Goal: Information Seeking & Learning: Find specific fact

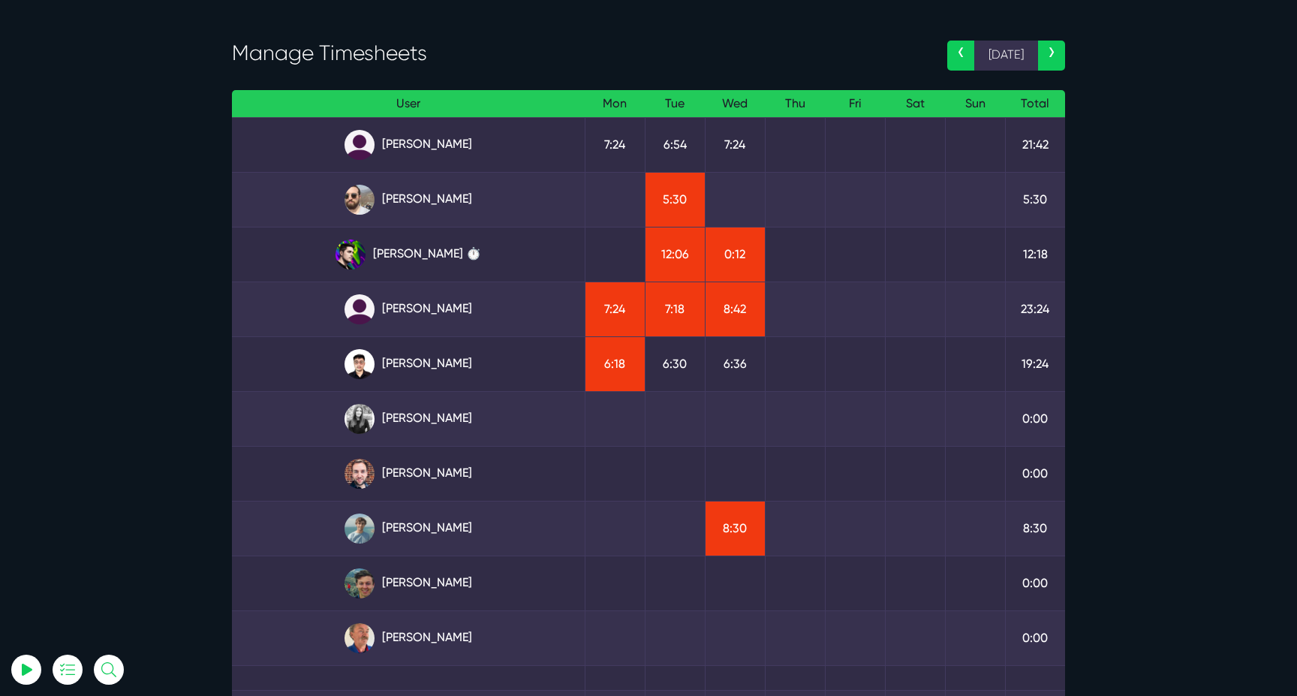
scroll to position [54, 0]
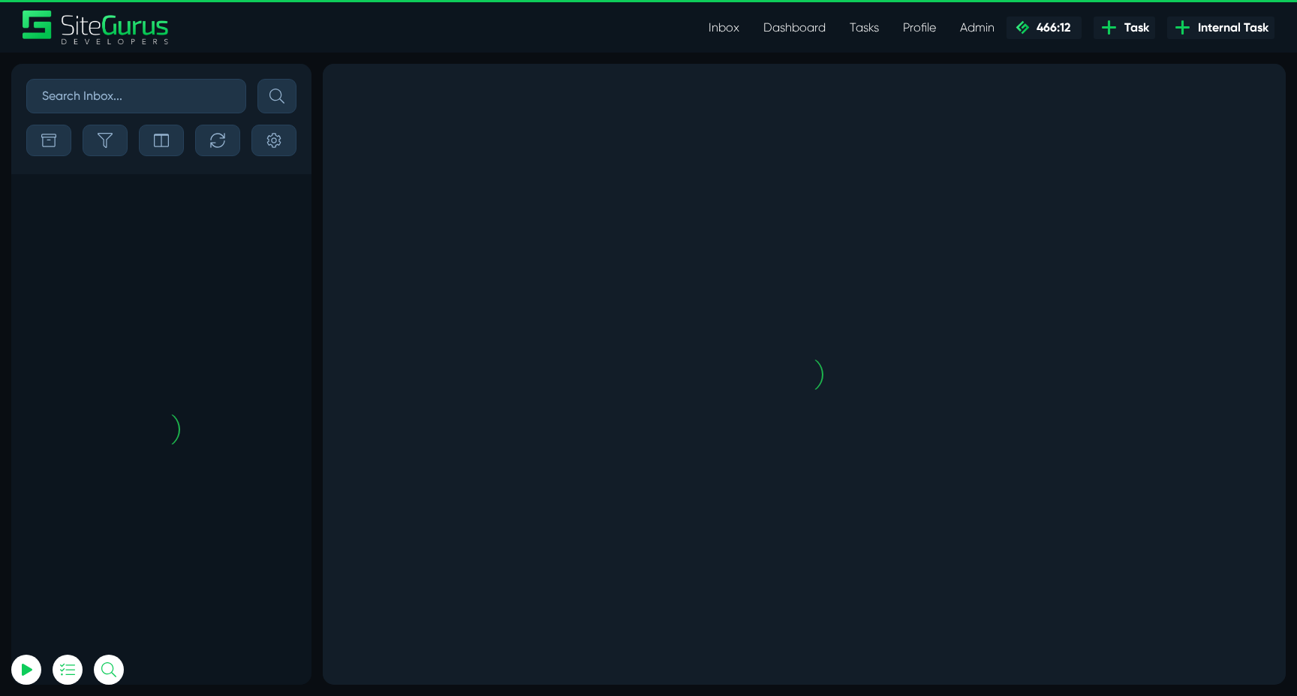
scroll to position [-3470, 0]
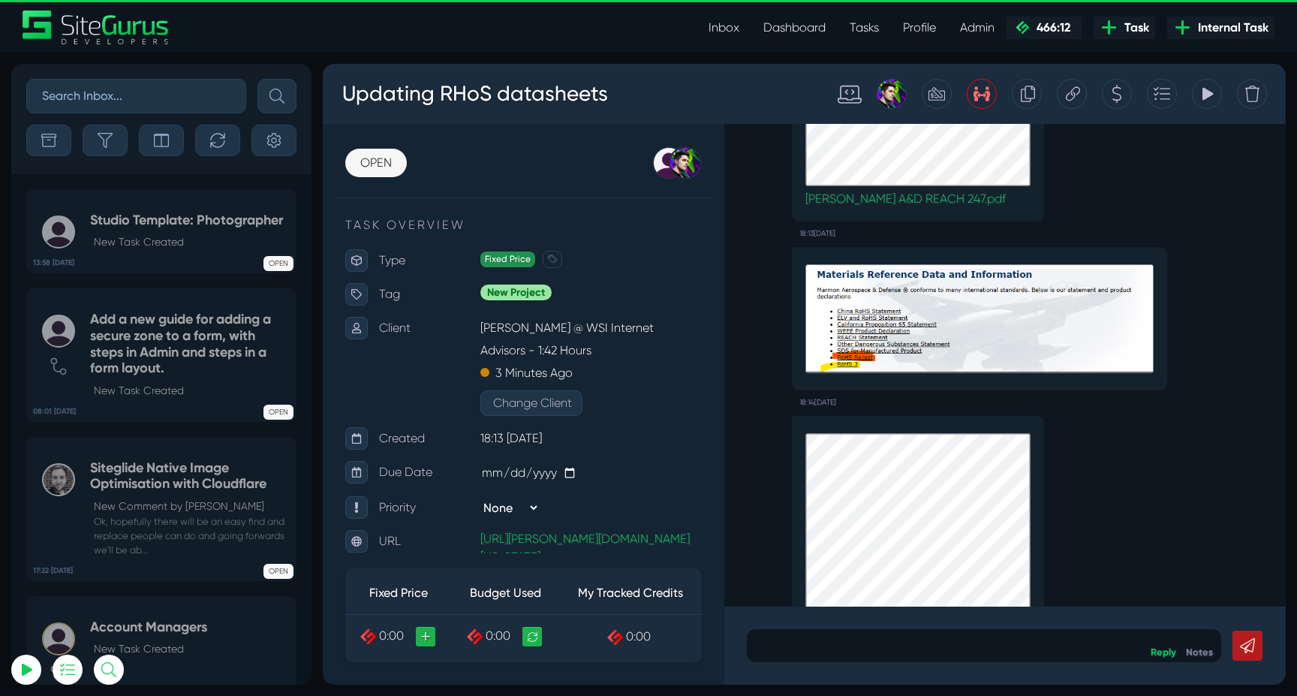
scroll to position [-294, 0]
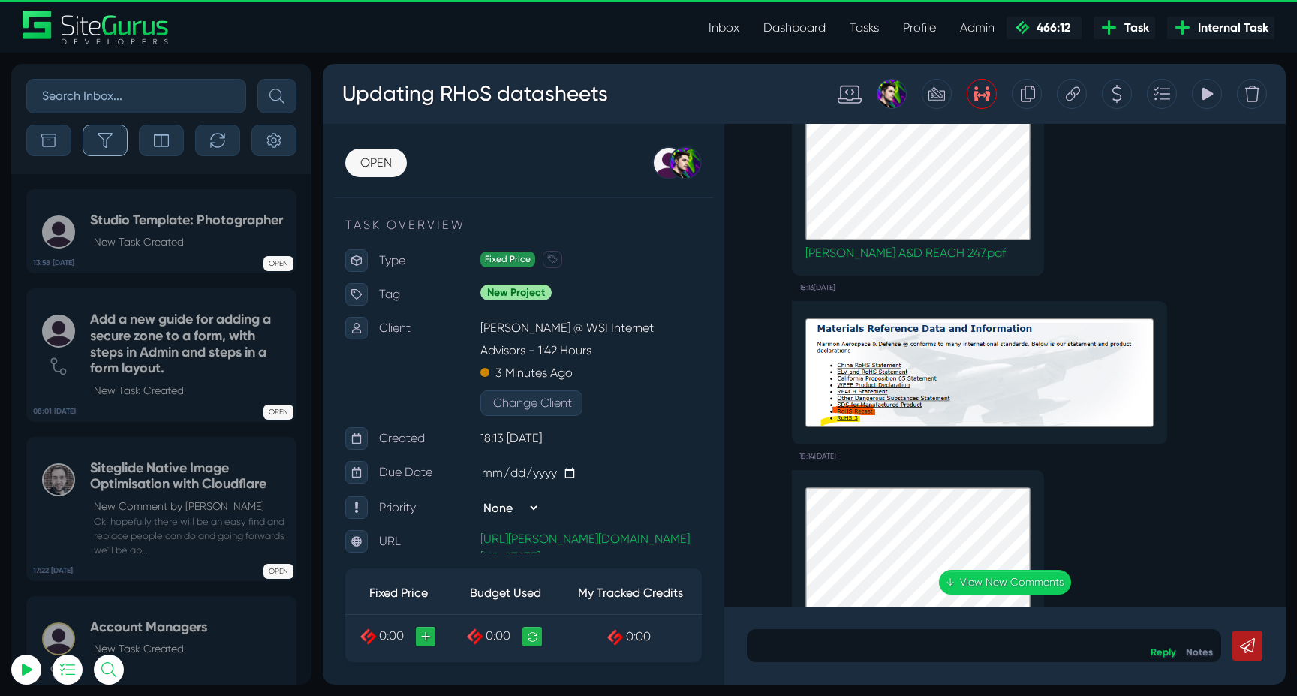
click at [109, 139] on icon "button" at bounding box center [105, 140] width 15 height 15
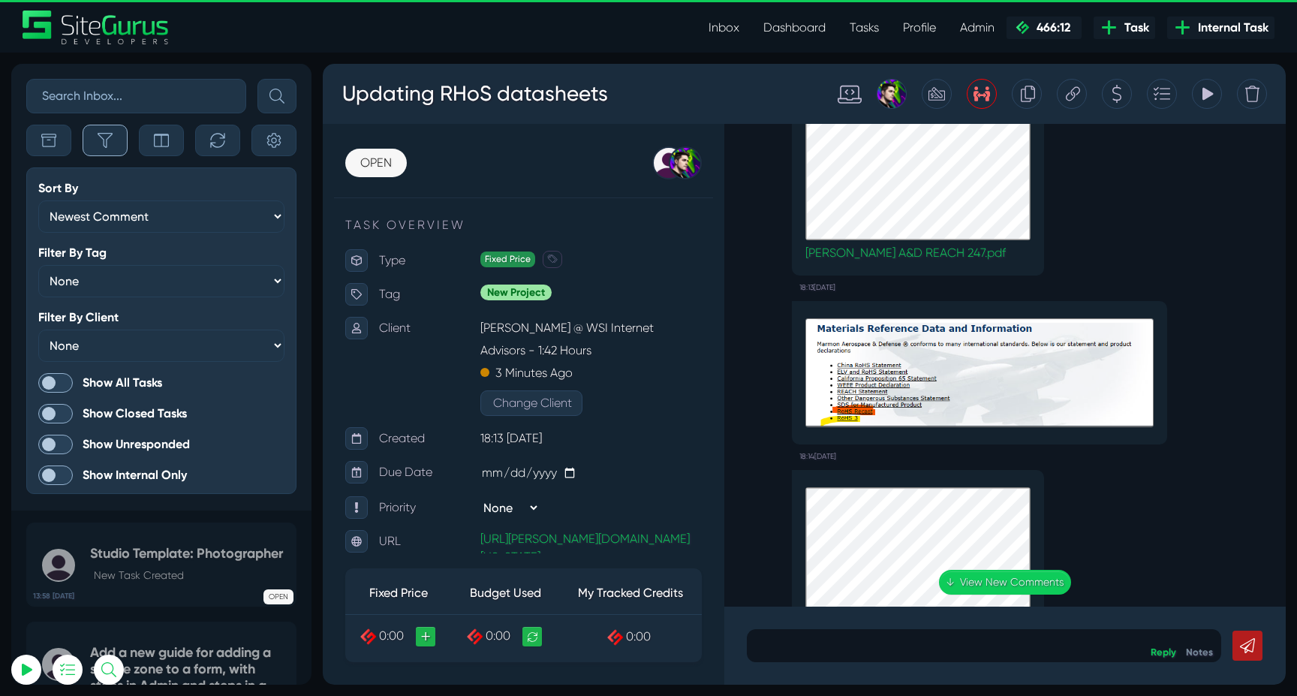
scroll to position [-3806, 0]
click at [65, 379] on span at bounding box center [55, 383] width 35 height 20
click at [0, 0] on input "Show All Tasks" at bounding box center [0, 0] width 0 height 0
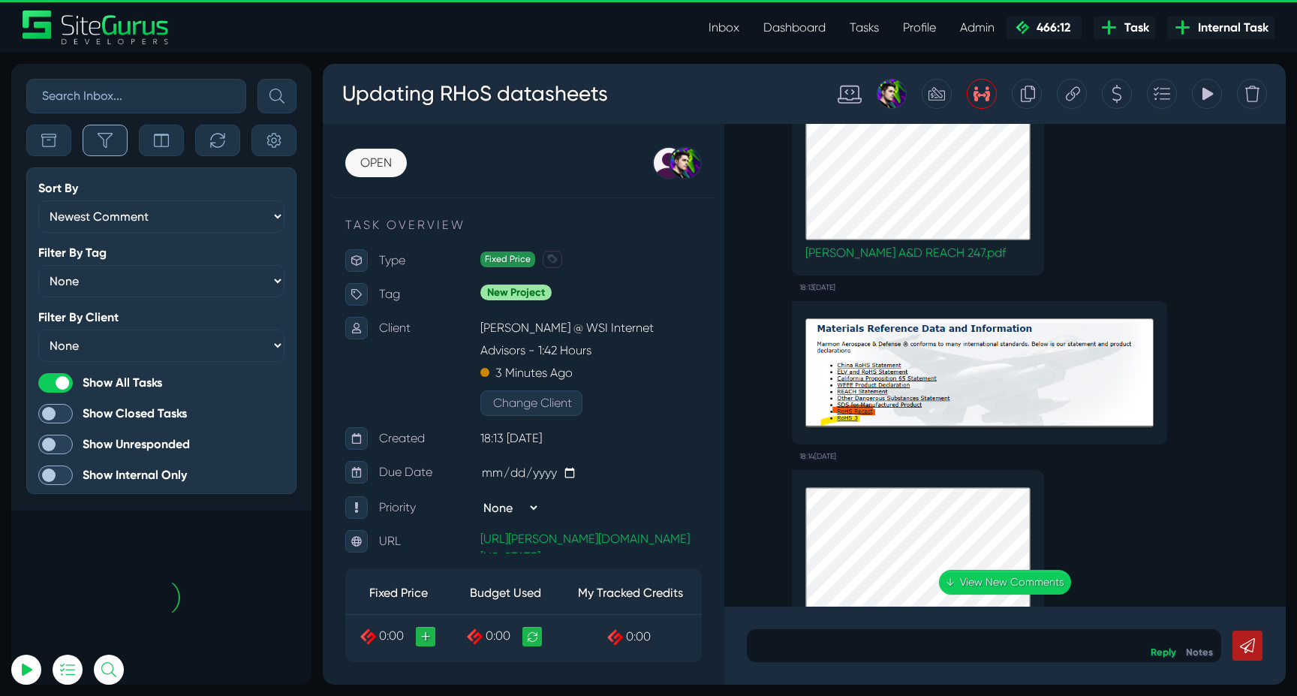
click at [101, 153] on button "button" at bounding box center [105, 141] width 45 height 32
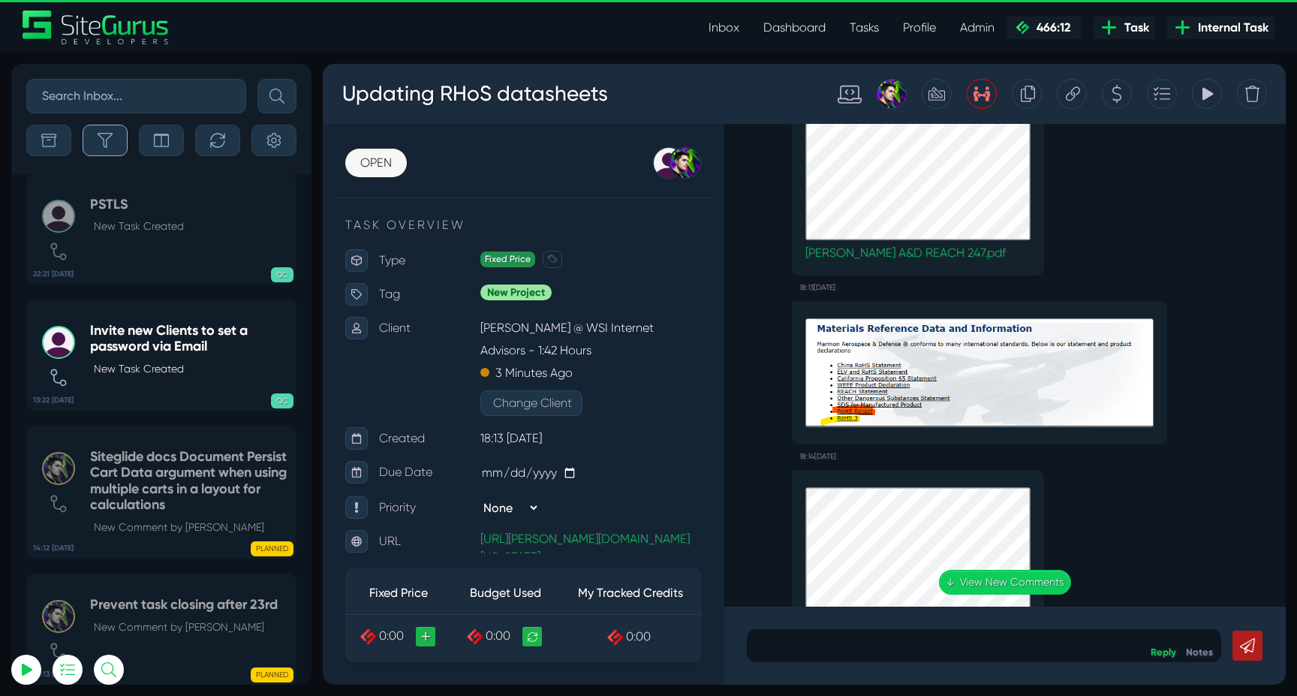
scroll to position [-59666, 0]
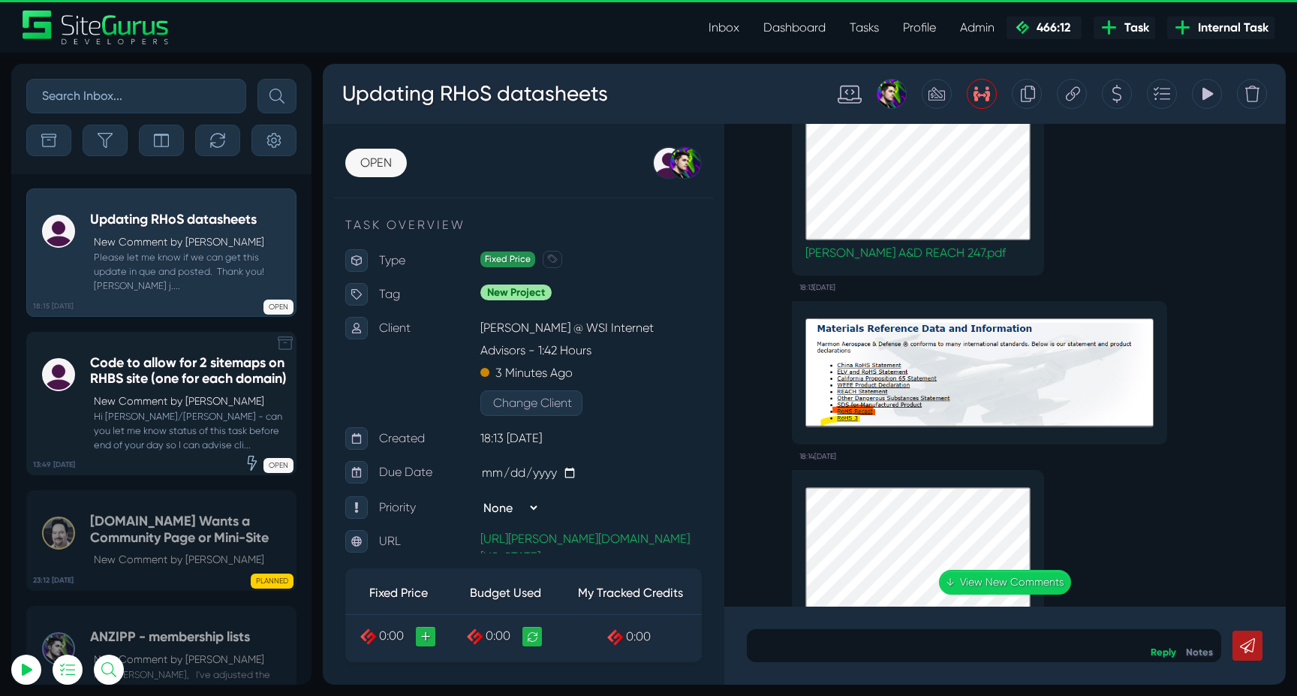
click at [159, 370] on h5 "Code to allow for 2 sitemaps on RHBS site (one for each domain)" at bounding box center [189, 371] width 198 height 32
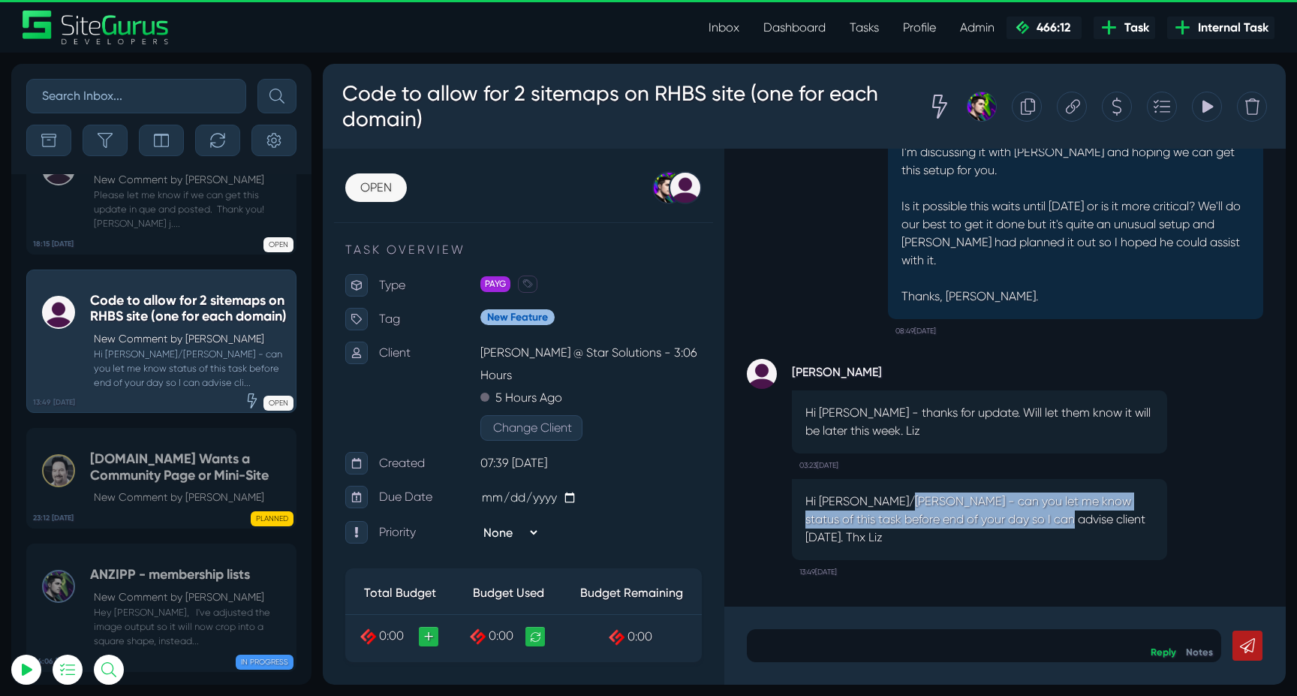
drag, startPoint x: 901, startPoint y: 516, endPoint x: 1035, endPoint y: 543, distance: 136.4
click at [1036, 543] on p "Hi Luke/Matt - can you let me know status of this task before end of your day s…" at bounding box center [979, 519] width 348 height 54
click at [1035, 543] on p "Hi Luke/Matt - can you let me know status of this task before end of your day s…" at bounding box center [979, 519] width 348 height 54
drag, startPoint x: 812, startPoint y: 537, endPoint x: 979, endPoint y: 537, distance: 166.6
click at [973, 537] on p "Hi Luke/Matt - can you let me know status of this task before end of your day s…" at bounding box center [979, 519] width 348 height 54
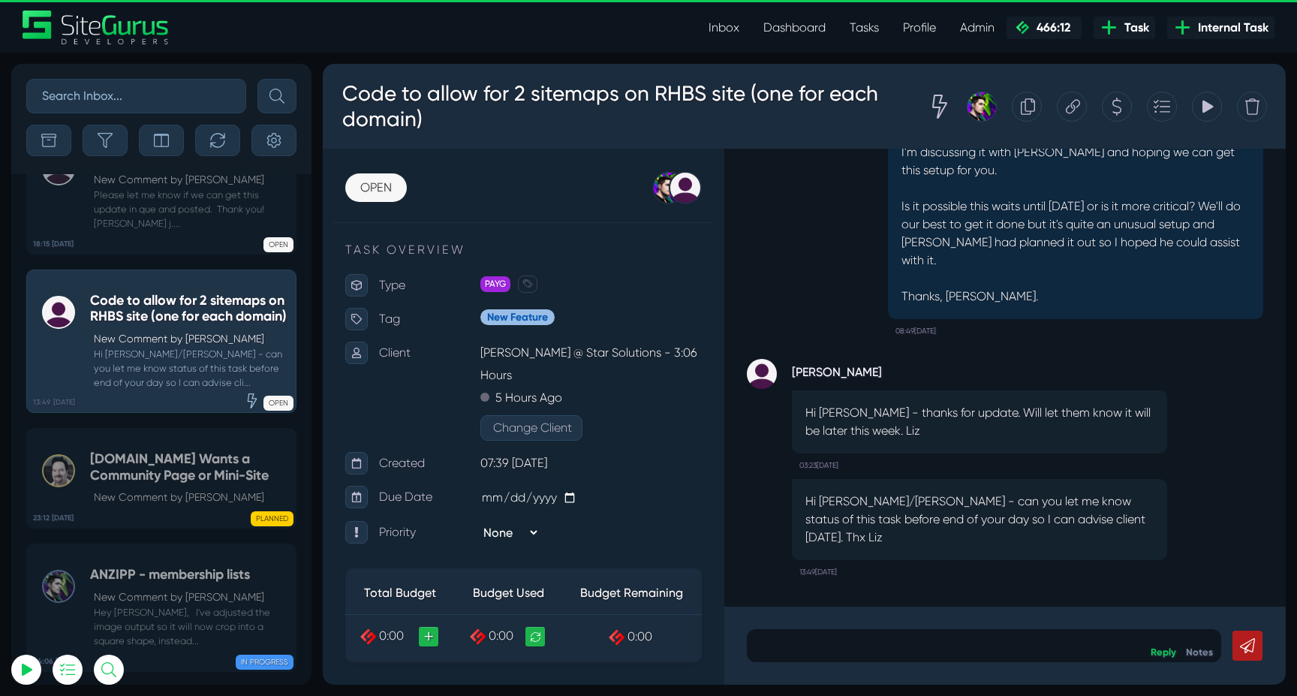
click at [979, 537] on p "Hi Luke/Matt - can you let me know status of this task before end of your day s…" at bounding box center [979, 519] width 348 height 54
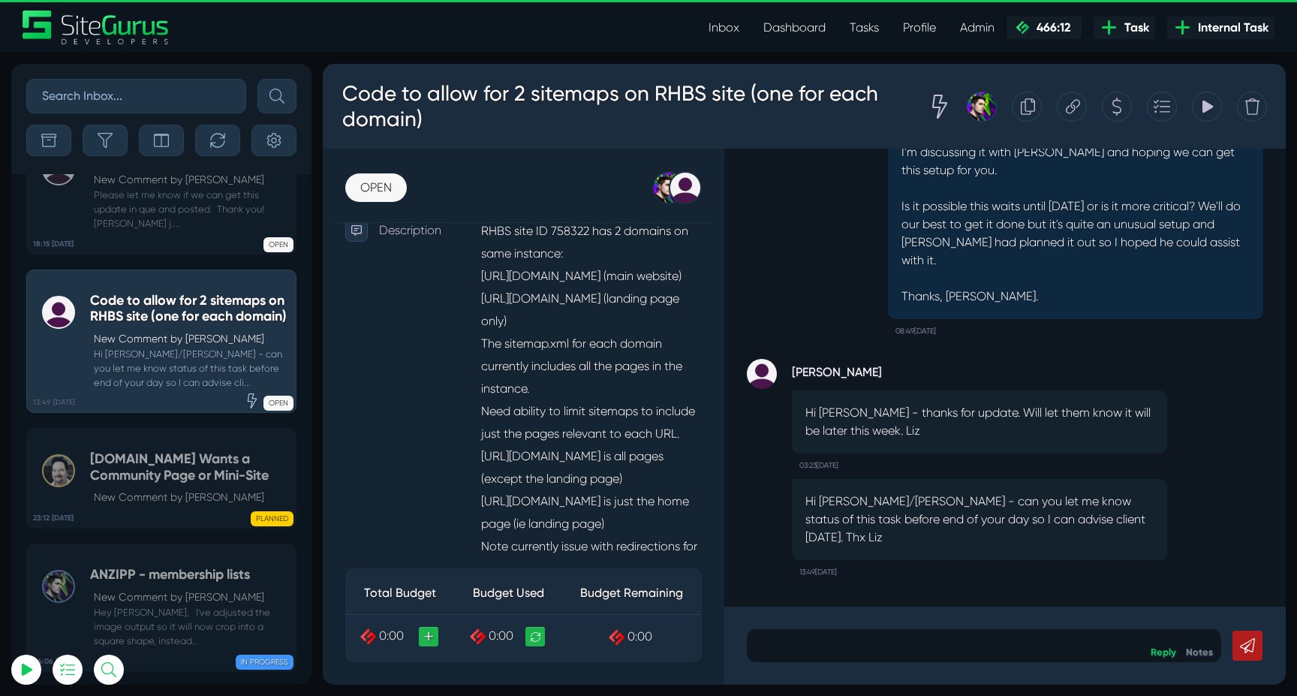
scroll to position [382, 0]
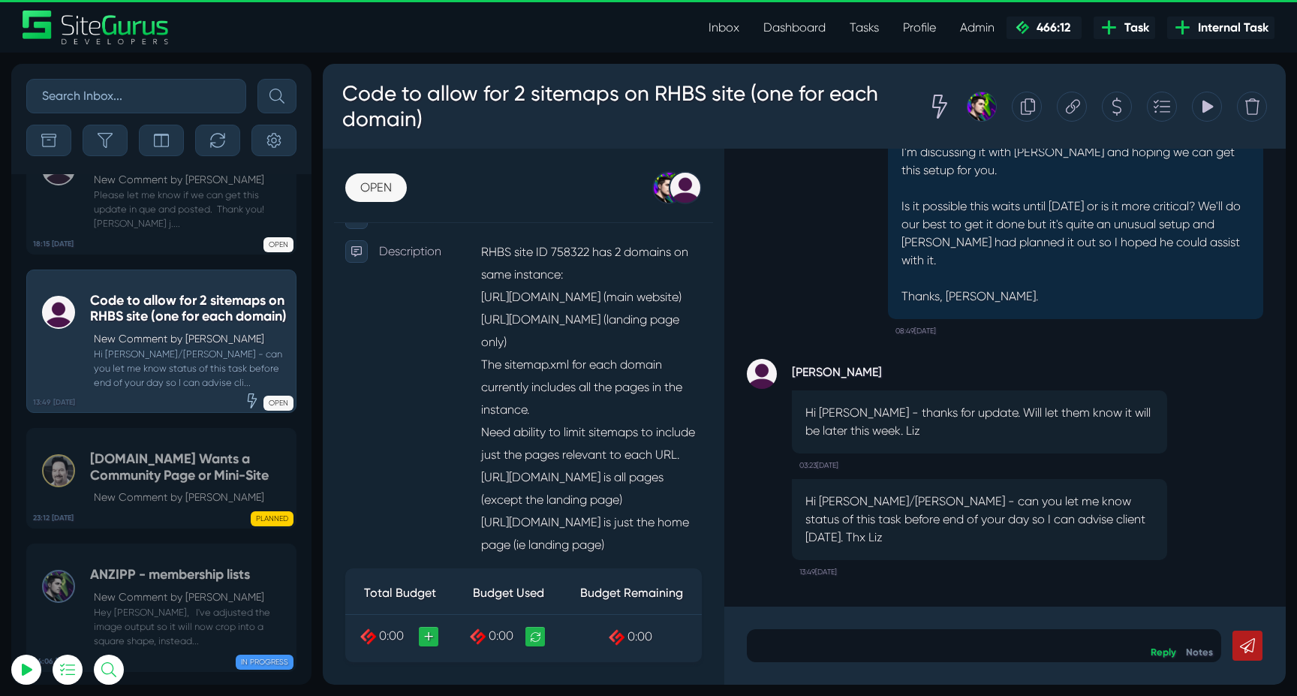
click at [1071, 102] on icon at bounding box center [1073, 106] width 14 height 29
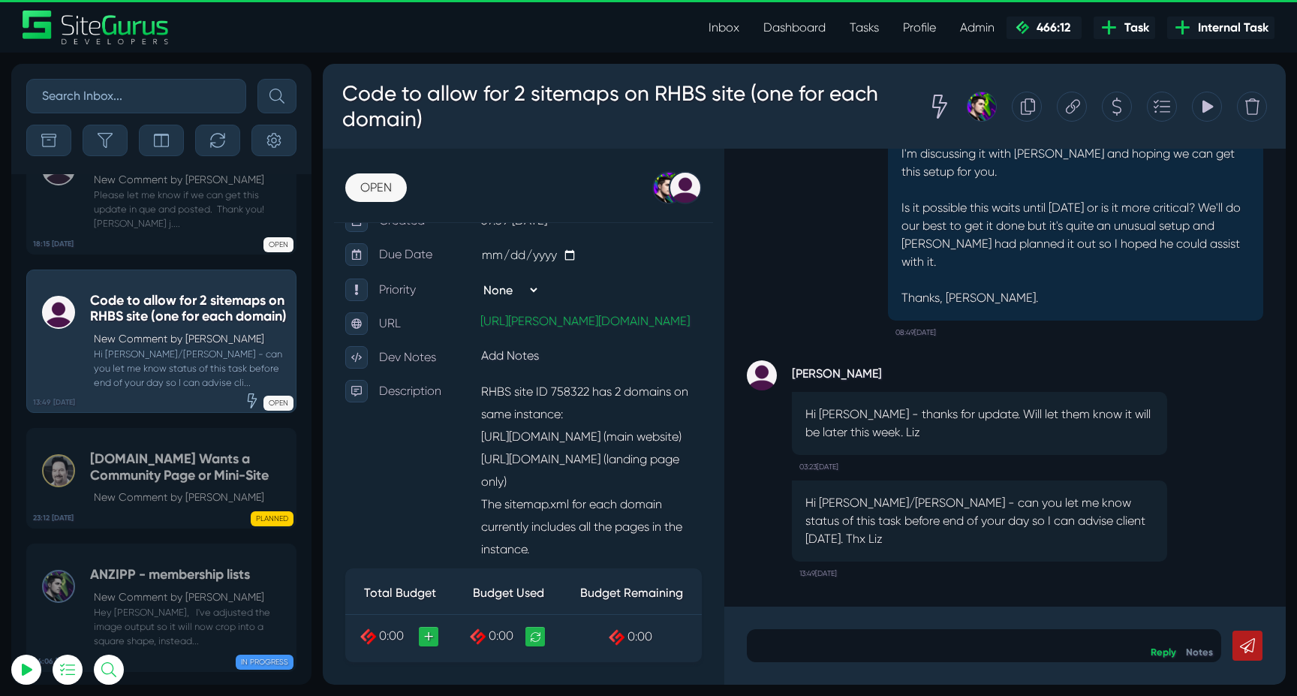
scroll to position [0, 0]
click at [953, 642] on p at bounding box center [984, 645] width 452 height 18
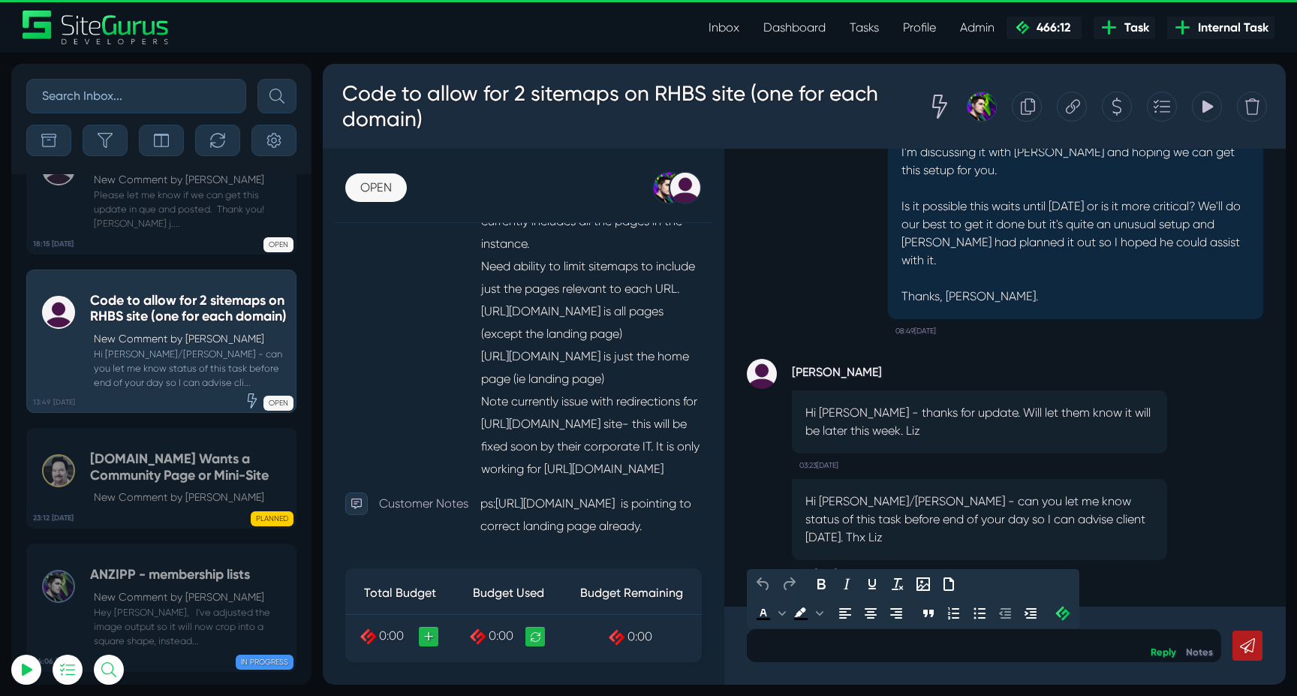
scroll to position [552, 0]
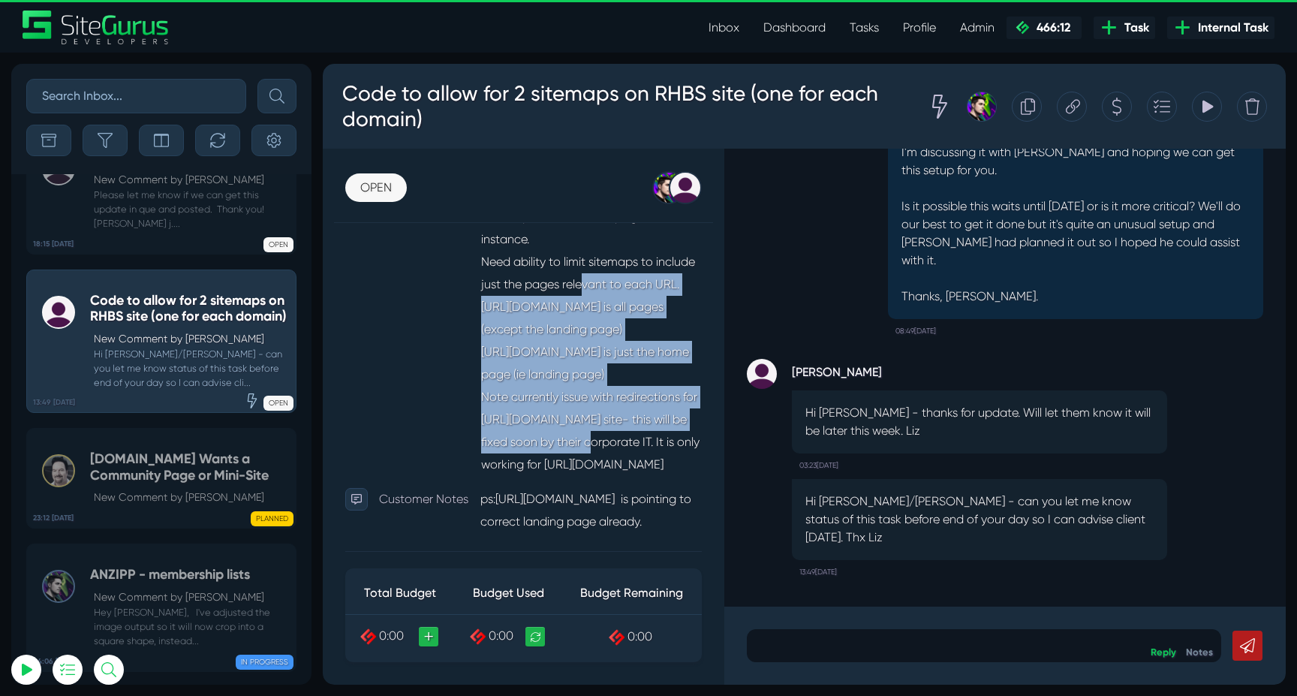
drag, startPoint x: 490, startPoint y: 299, endPoint x: 618, endPoint y: 428, distance: 181.5
click at [618, 428] on p "RHBS site ID 758322 has 2 domains on same instance: https://businesssales.rh.co…" at bounding box center [590, 273] width 221 height 407
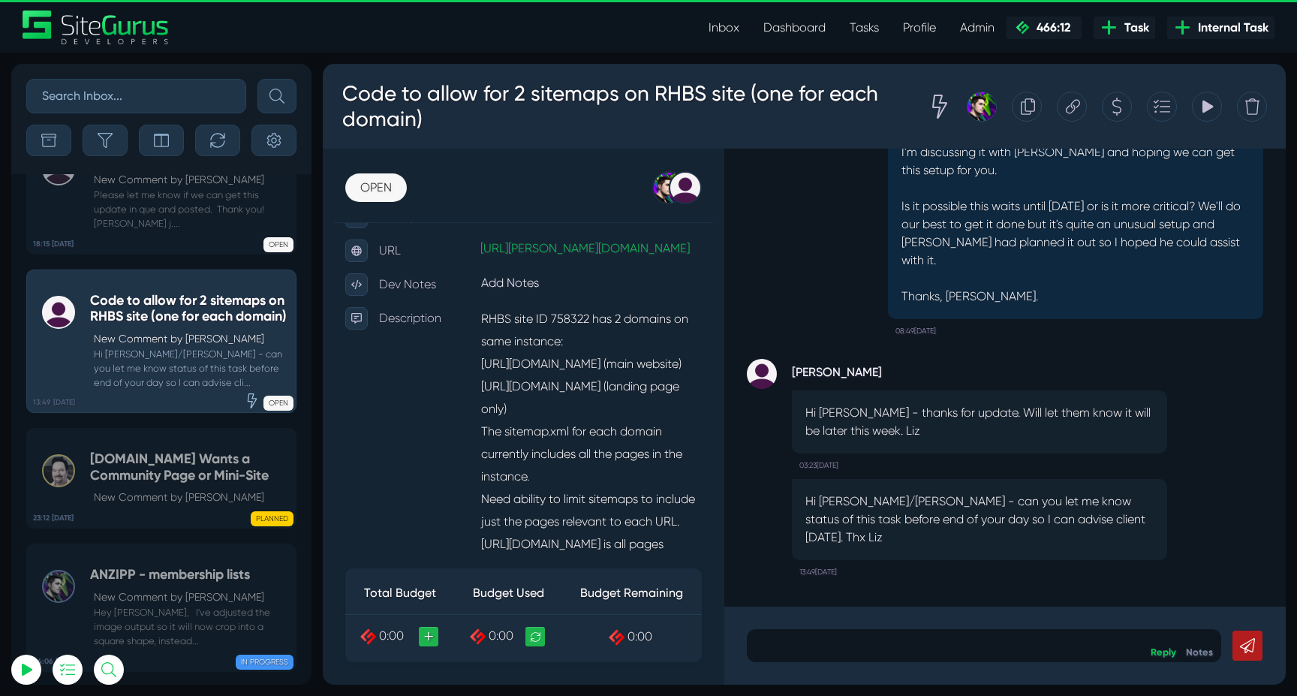
scroll to position [318, 0]
drag, startPoint x: 480, startPoint y: 352, endPoint x: 657, endPoint y: 347, distance: 176.4
click at [657, 347] on p "RHBS site ID 758322 has 2 domains on same instance: https://businesssales.rh.co…" at bounding box center [590, 507] width 221 height 407
copy p "https://businesssales.rh.com.au"
drag, startPoint x: 483, startPoint y: 397, endPoint x: 595, endPoint y: 390, distance: 112.1
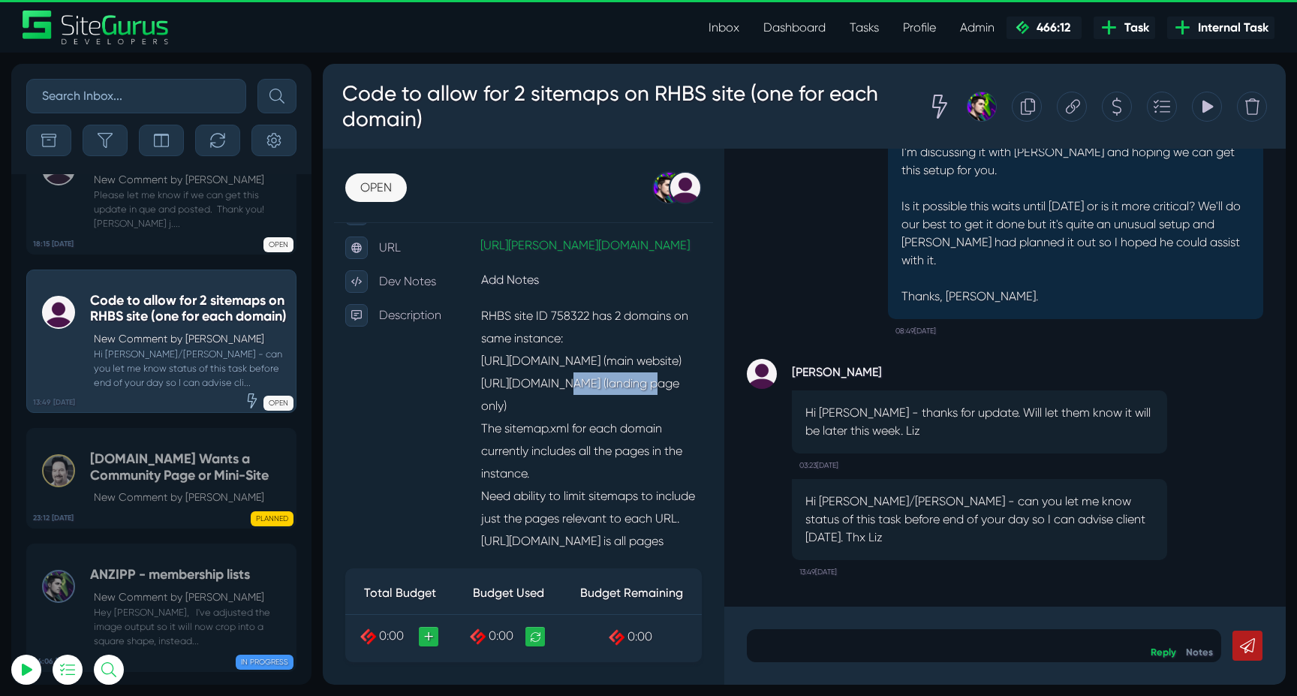
click at [595, 390] on p "RHBS site ID 758322 has 2 domains on same instance: https://businesssales.rh.co…" at bounding box center [590, 507] width 221 height 407
copy p "https://cb.rh.com.au"
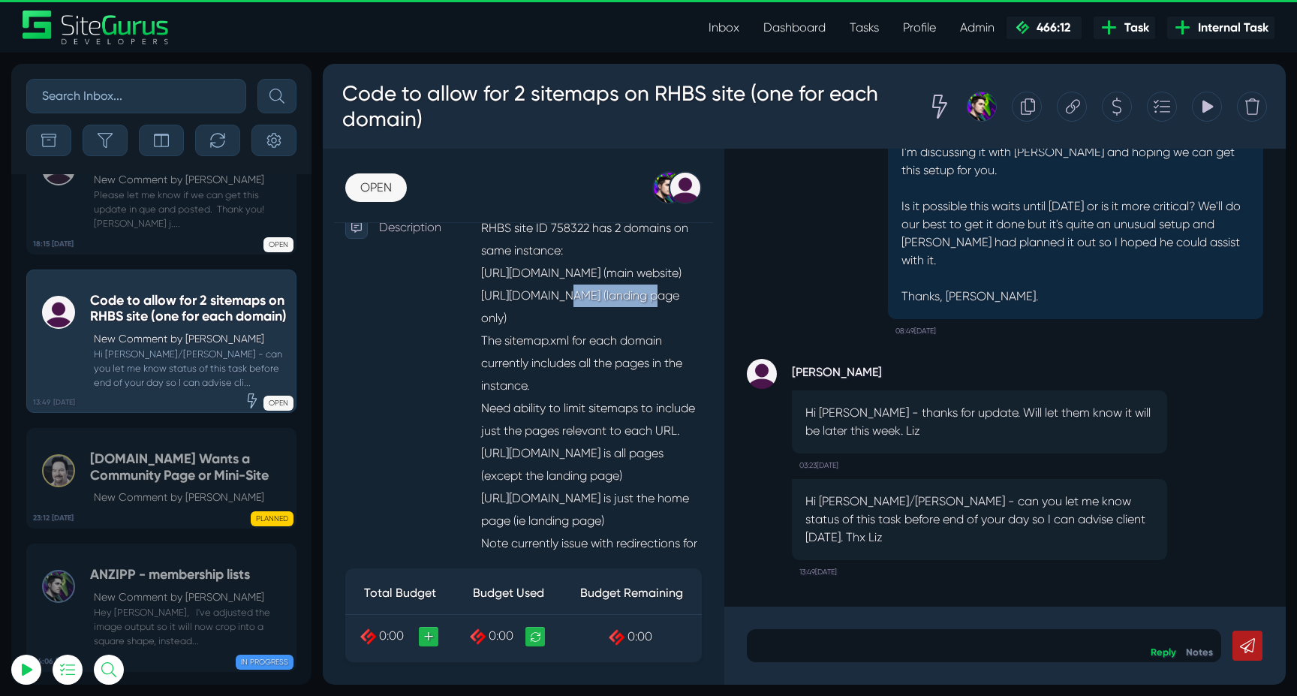
scroll to position [414, 0]
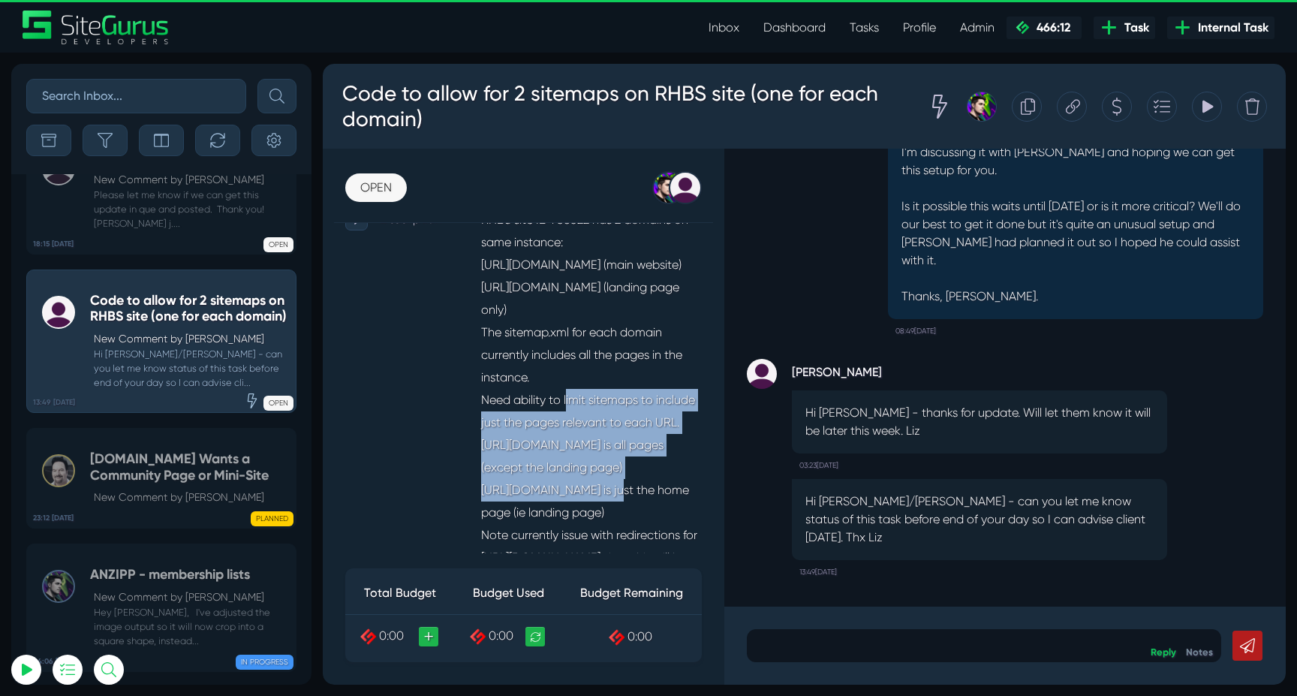
drag, startPoint x: 483, startPoint y: 411, endPoint x: 625, endPoint y: 474, distance: 155.5
click at [625, 474] on p "RHBS site ID 758322 has 2 domains on same instance: https://businesssales.rh.co…" at bounding box center [590, 411] width 221 height 407
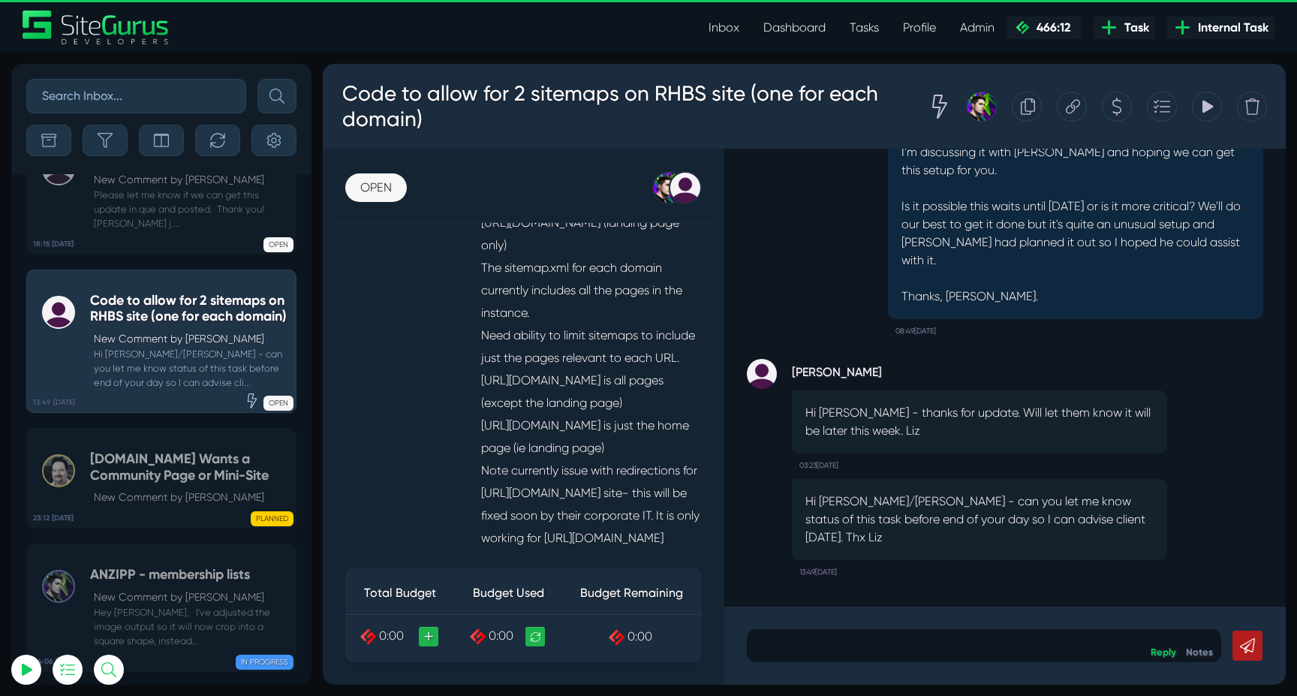
scroll to position [495, 0]
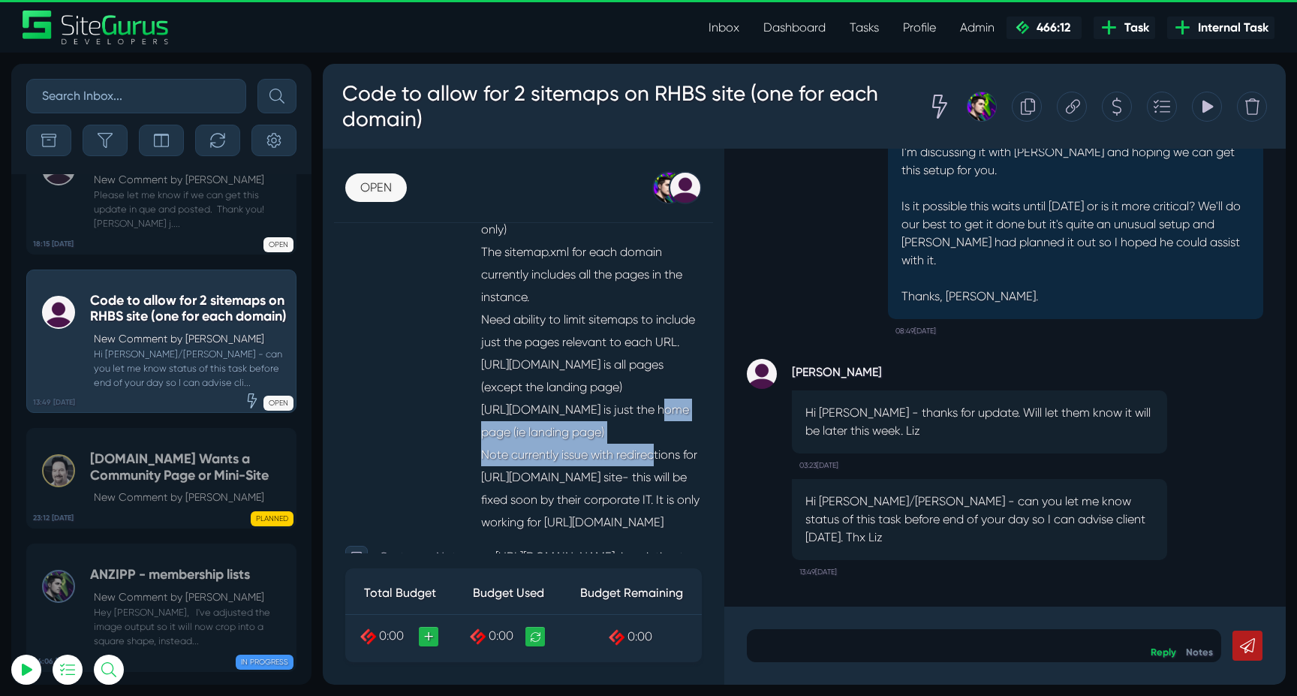
drag, startPoint x: 485, startPoint y: 429, endPoint x: 627, endPoint y: 450, distance: 144.1
click at [628, 450] on p "RHBS site ID 758322 has 2 domains on same instance: https://businesssales.rh.co…" at bounding box center [590, 331] width 221 height 407
click at [627, 450] on p "RHBS site ID 758322 has 2 domains on same instance: https://businesssales.rh.co…" at bounding box center [590, 331] width 221 height 407
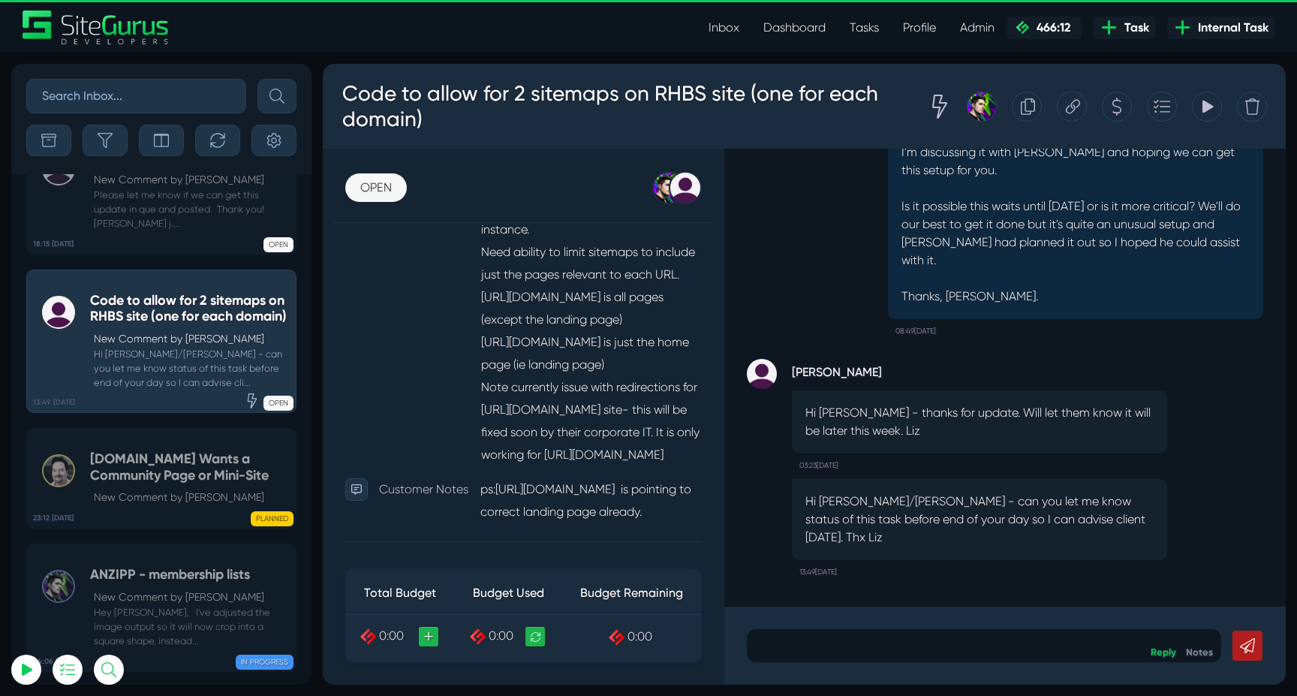
scroll to position [563, 0]
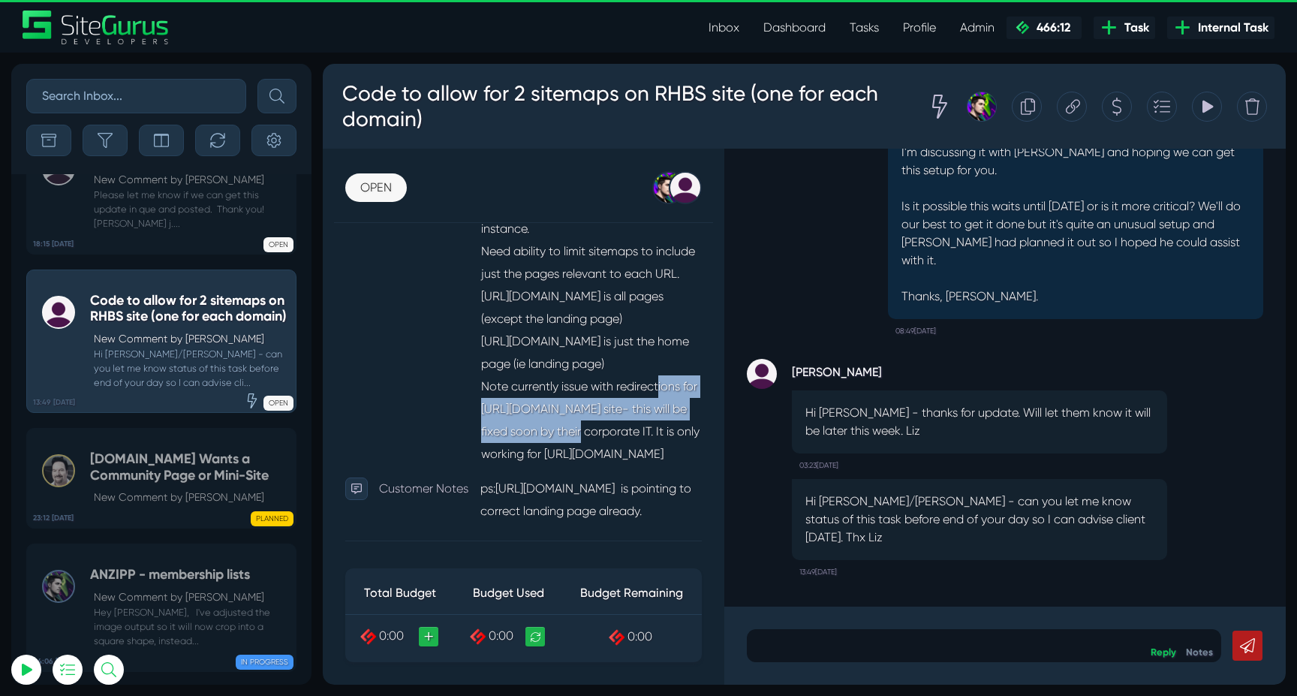
drag, startPoint x: 480, startPoint y: 400, endPoint x: 603, endPoint y: 427, distance: 125.3
click at [605, 426] on p "RHBS site ID 758322 has 2 domains on same instance: https://businesssales.rh.co…" at bounding box center [590, 262] width 221 height 407
click at [603, 427] on p "RHBS site ID 758322 has 2 domains on same instance: https://businesssales.rh.co…" at bounding box center [590, 262] width 221 height 407
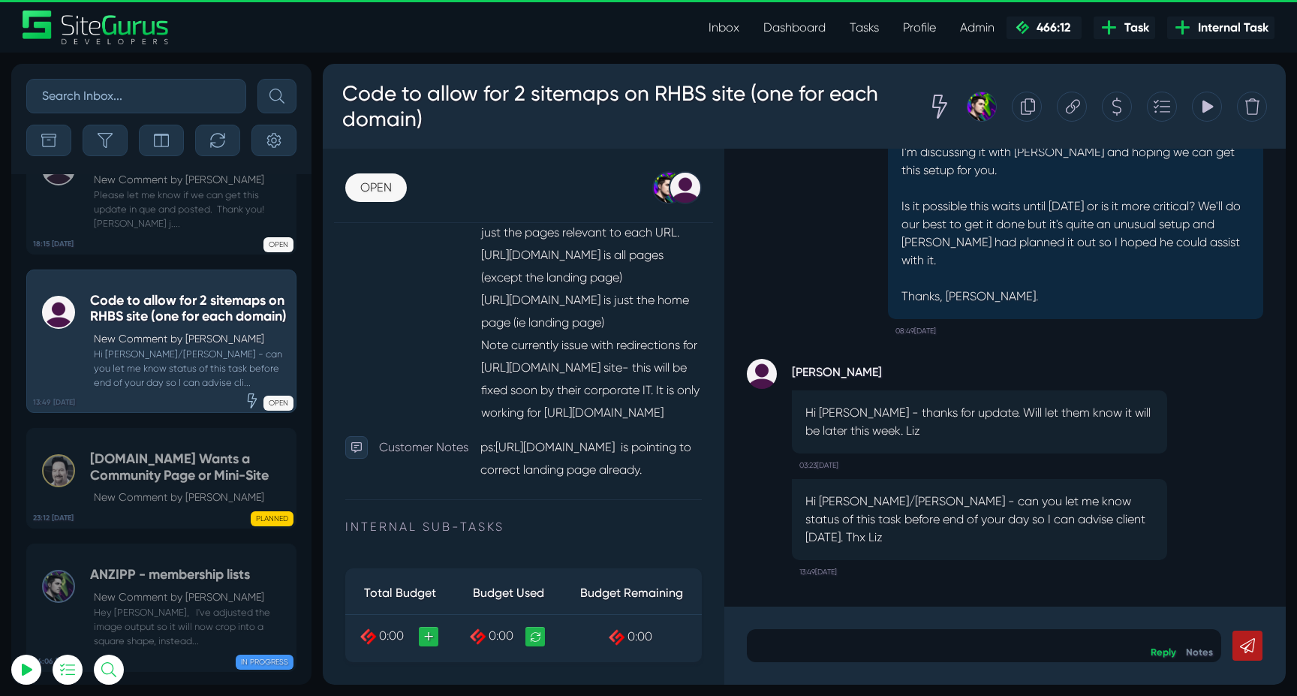
scroll to position [606, 0]
drag, startPoint x: 482, startPoint y: 267, endPoint x: 654, endPoint y: 264, distance: 172.6
click at [654, 264] on p "RHBS site ID 758322 has 2 domains on same instance: https://businesssales.rh.co…" at bounding box center [590, 220] width 221 height 407
copy p "https://businesssales.rh.com.au"
